Goal: Information Seeking & Learning: Learn about a topic

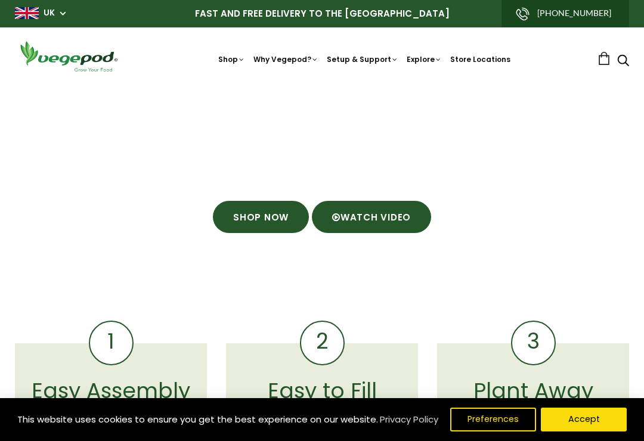
click at [398, 221] on link "Watch Video" at bounding box center [371, 217] width 119 height 32
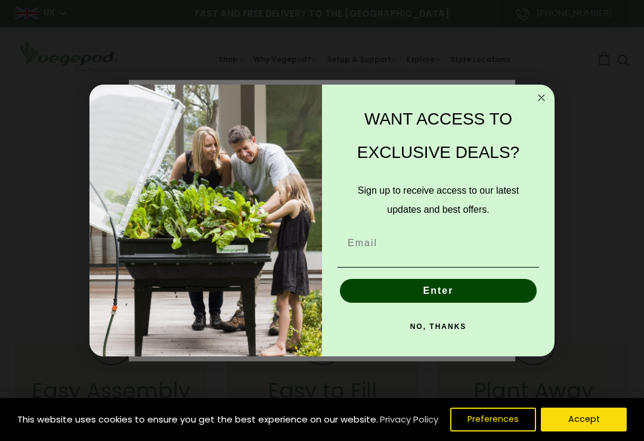
click at [538, 95] on circle "Close dialog" at bounding box center [542, 98] width 14 height 14
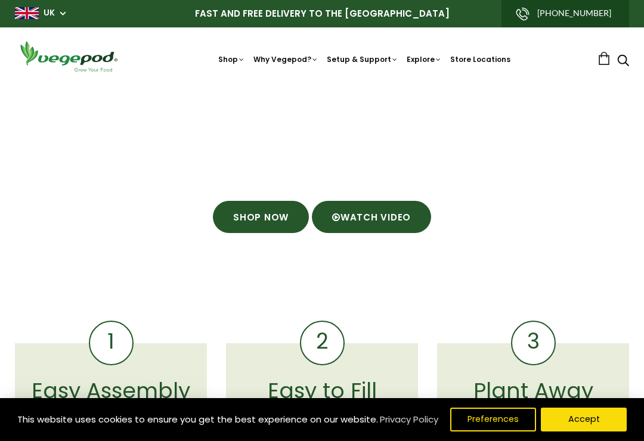
click at [398, 217] on link "Watch Video" at bounding box center [371, 217] width 119 height 32
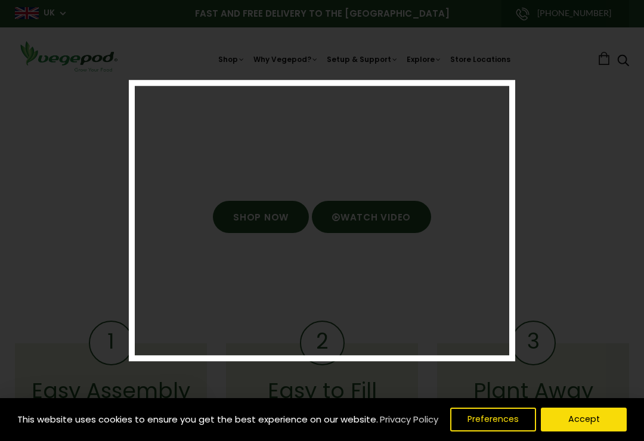
click at [548, 190] on div at bounding box center [322, 220] width 644 height 441
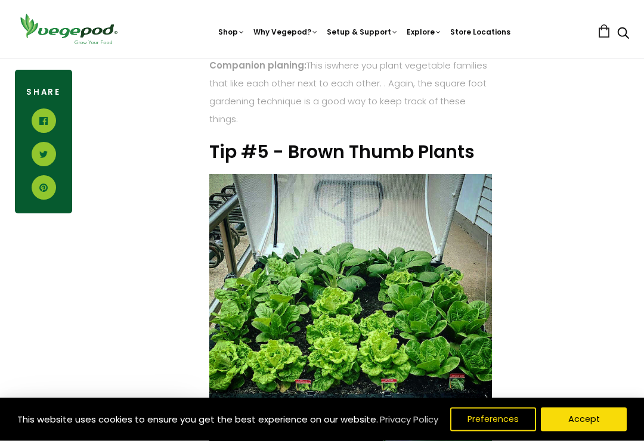
scroll to position [2051, 0]
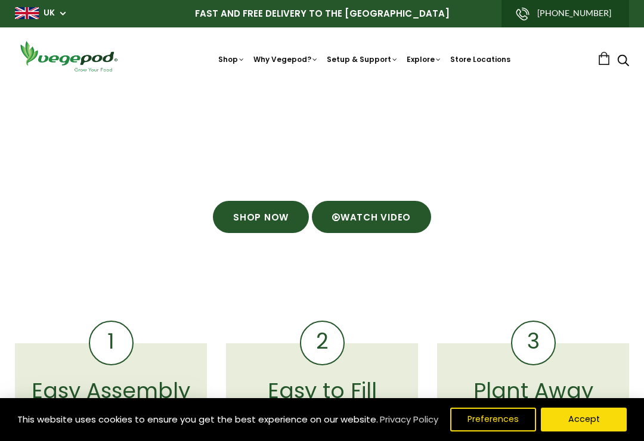
click at [387, 221] on link "Watch Video" at bounding box center [371, 217] width 119 height 32
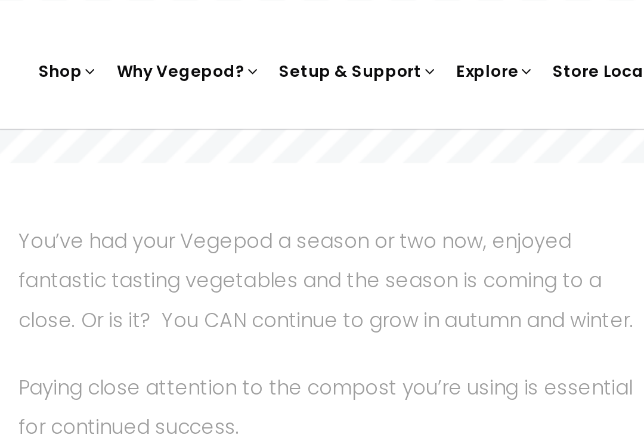
scroll to position [473, 0]
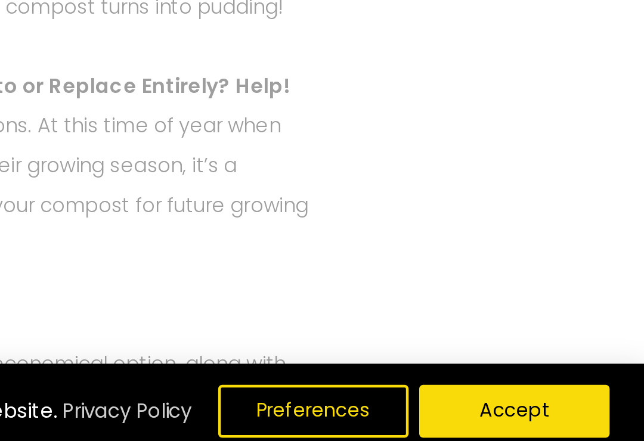
scroll to position [721, 0]
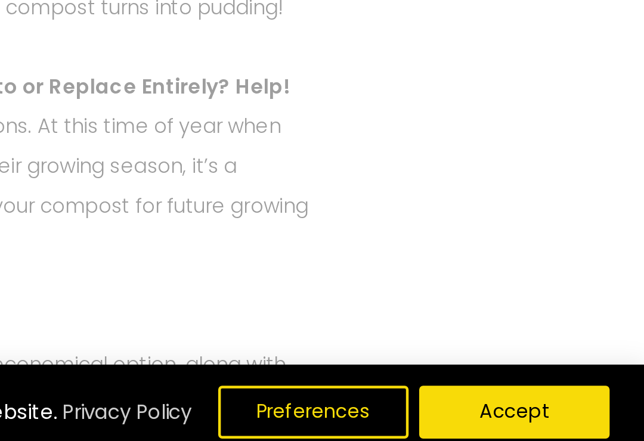
click at [541, 408] on button "Accept" at bounding box center [584, 420] width 86 height 24
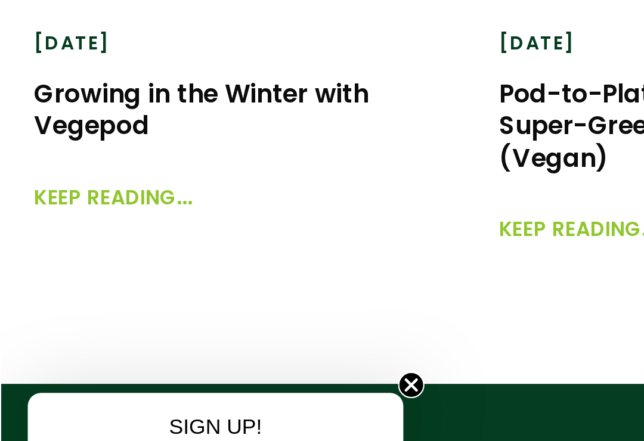
scroll to position [1963, 0]
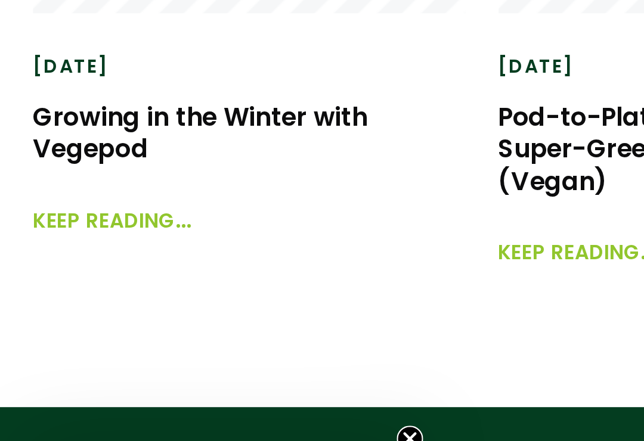
click at [68, 291] on link "Keep reading..." at bounding box center [51, 304] width 72 height 26
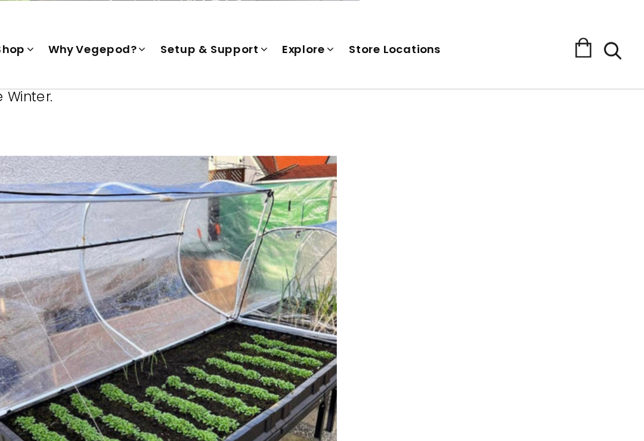
scroll to position [1183, 0]
